Goal: Task Accomplishment & Management: Manage account settings

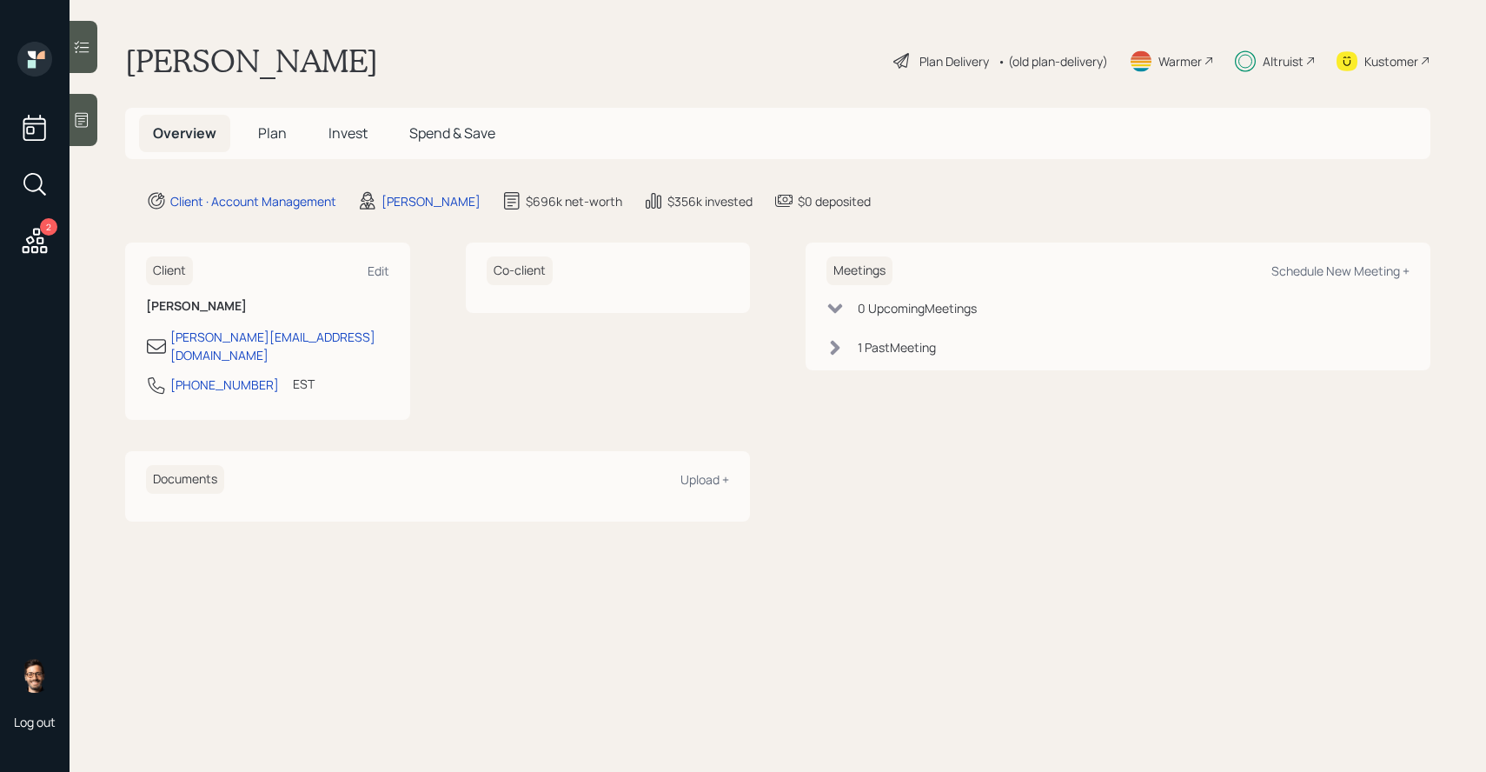
click at [969, 66] on div "Plan Delivery" at bounding box center [954, 61] width 70 height 18
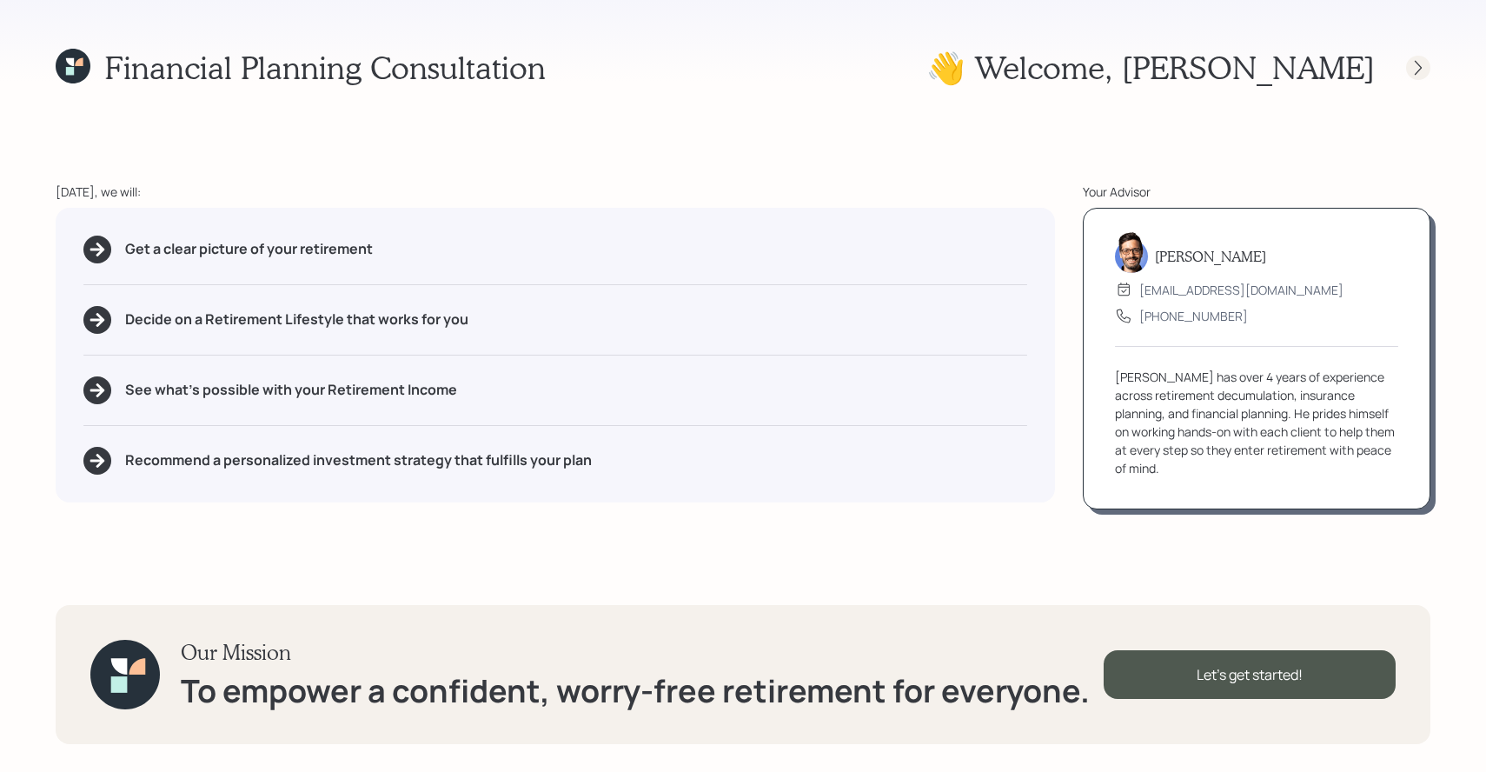
click at [1417, 60] on icon at bounding box center [1417, 67] width 17 height 17
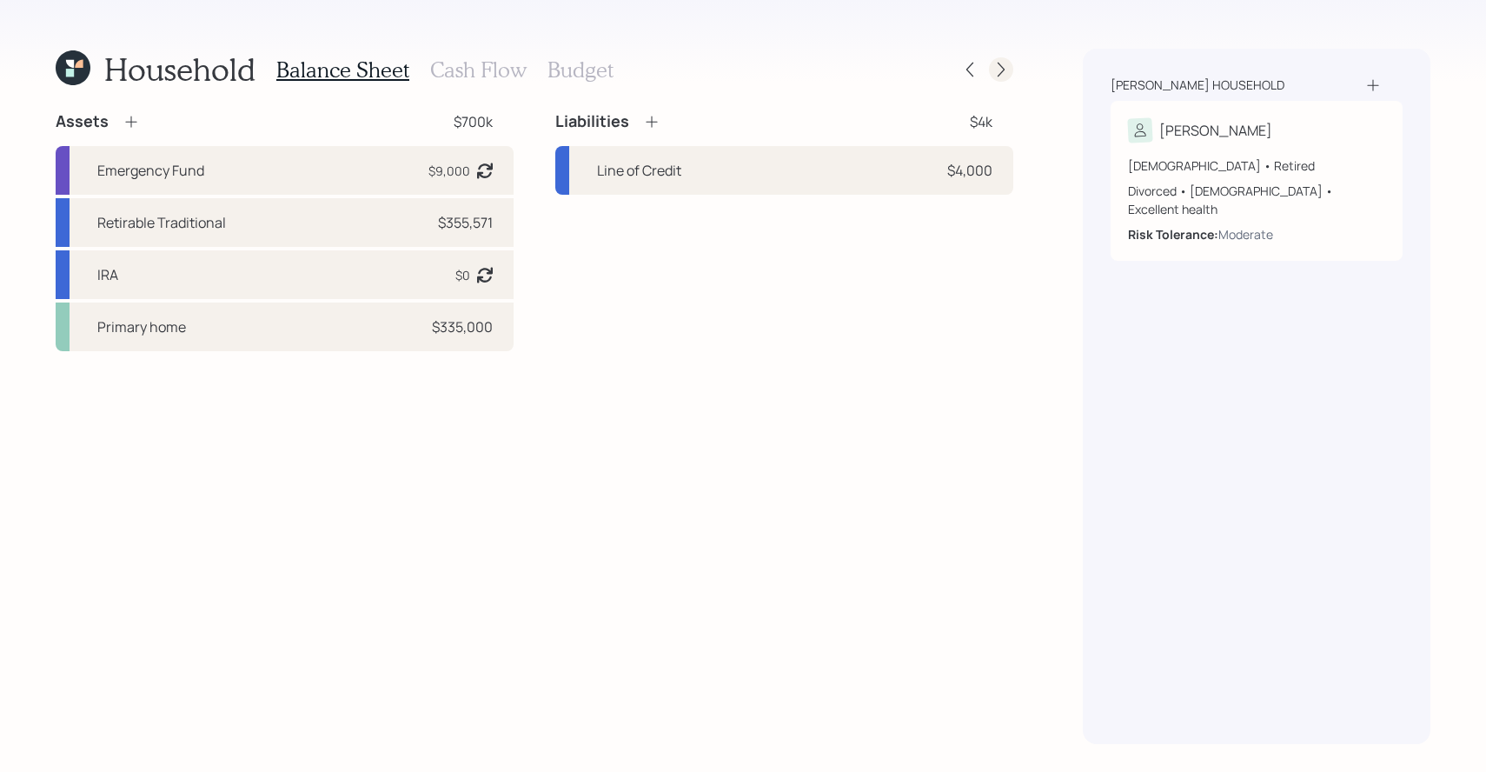
click at [1008, 67] on icon at bounding box center [1000, 69] width 17 height 17
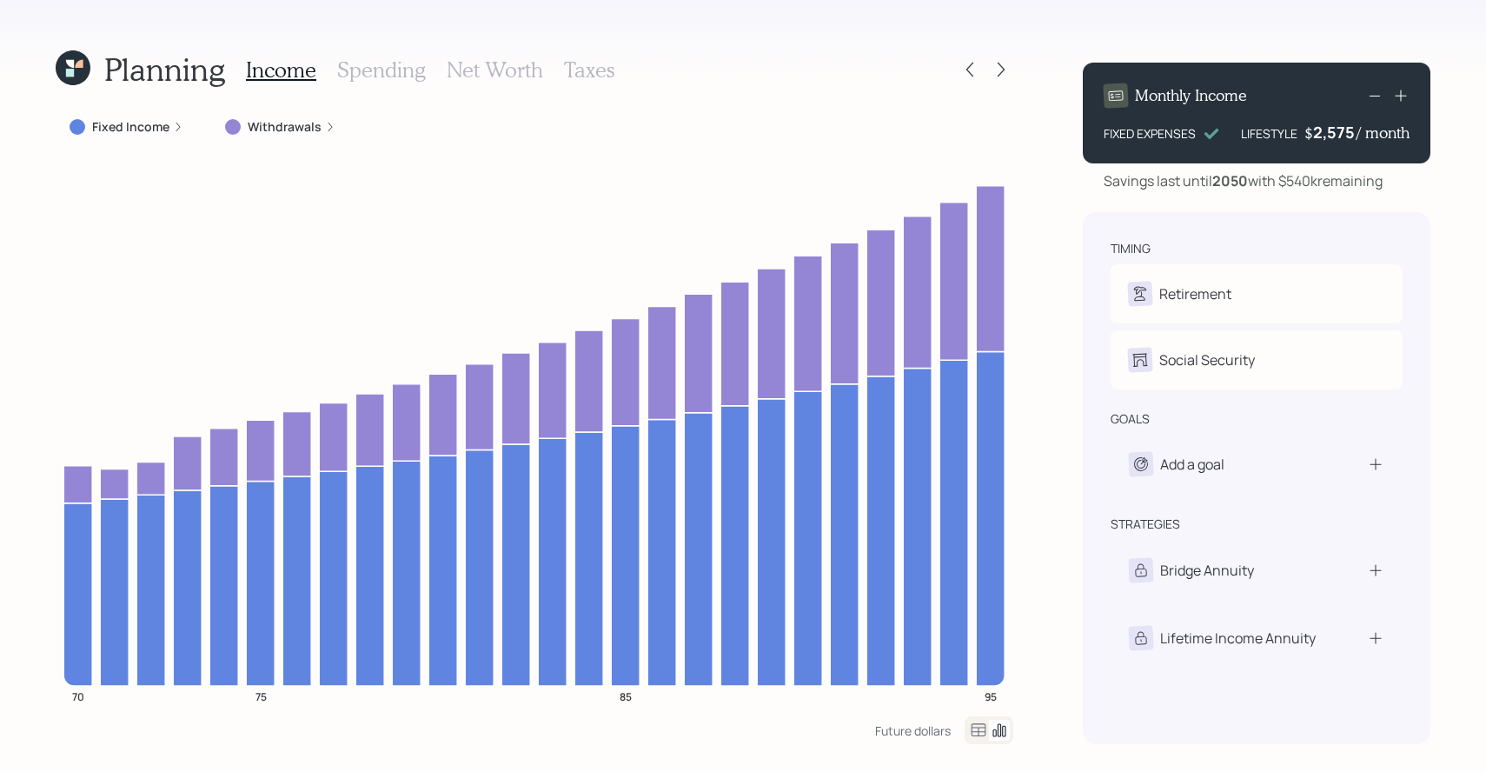
click at [70, 67] on icon at bounding box center [73, 67] width 35 height 35
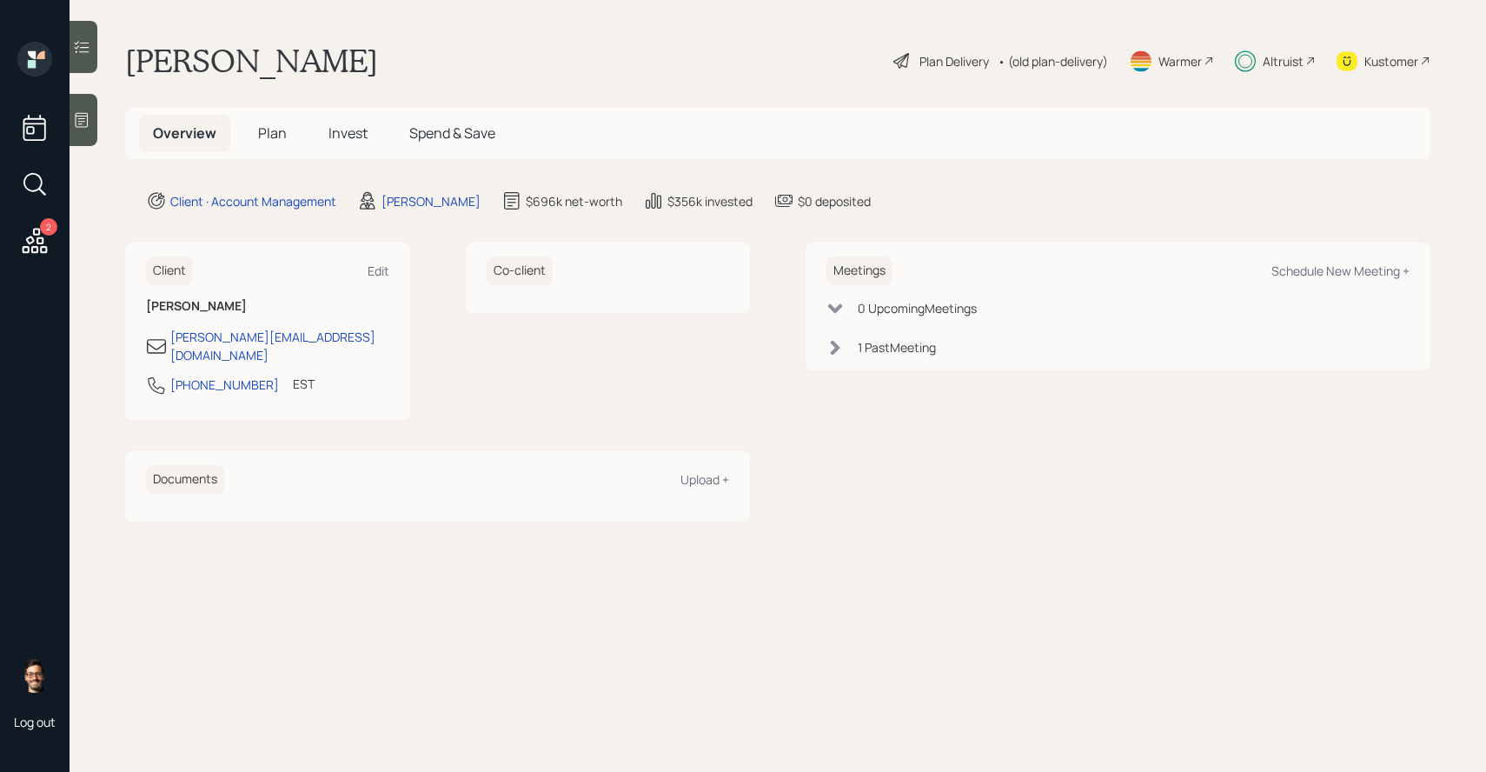
click at [1296, 54] on div "Altruist" at bounding box center [1283, 61] width 41 height 18
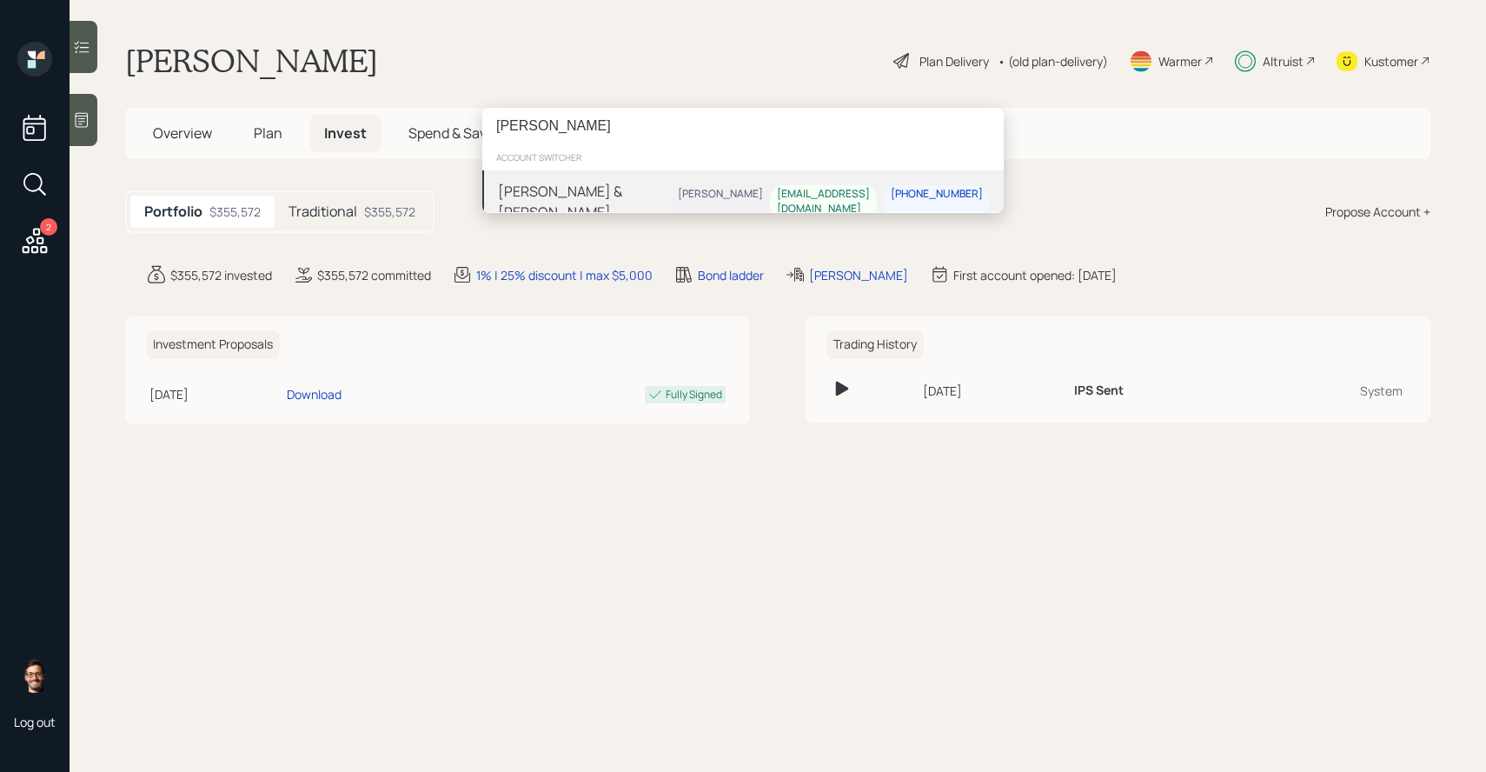
type input "[PERSON_NAME]"
